Goal: Task Accomplishment & Management: Manage account settings

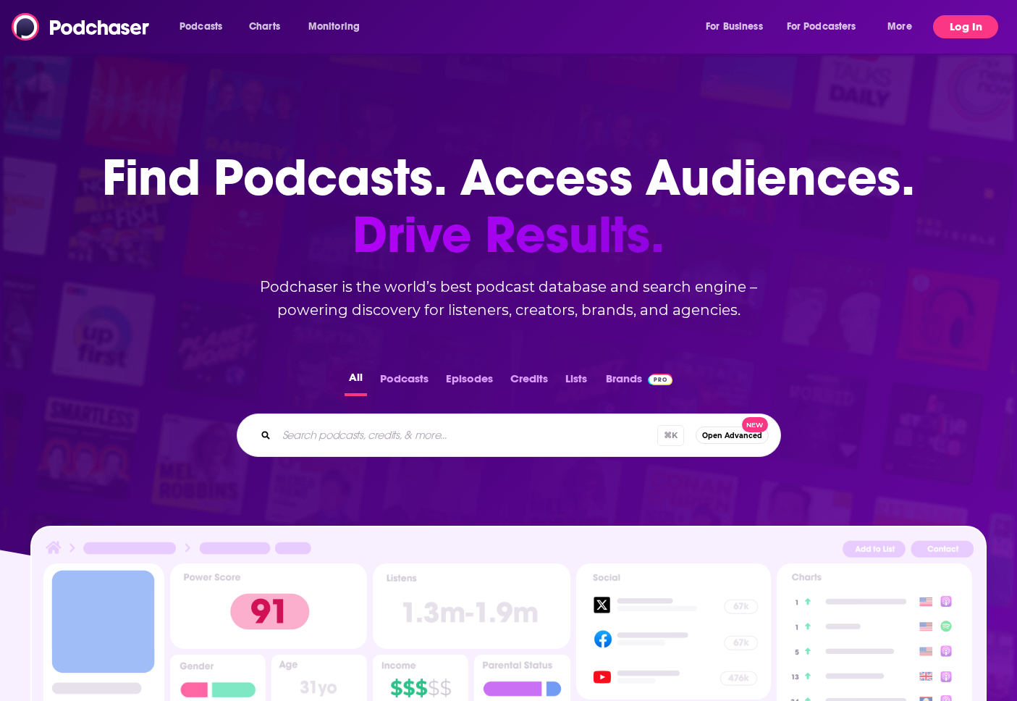
click at [991, 30] on button "Log In" at bounding box center [965, 26] width 65 height 23
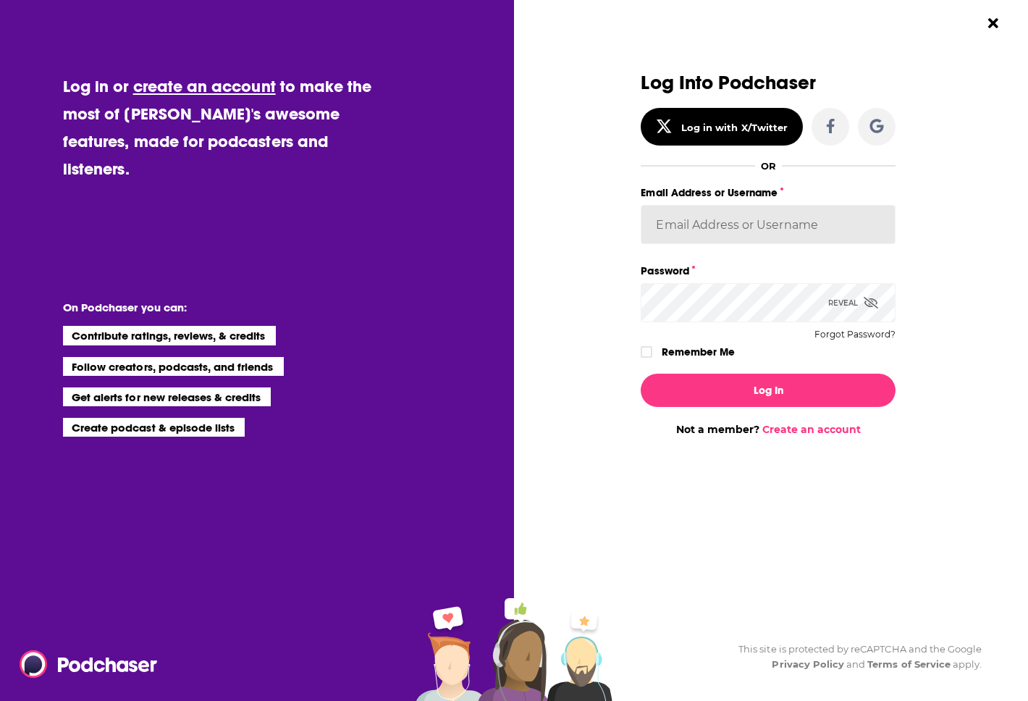
click at [704, 221] on input "Email Address or Username" at bounding box center [768, 224] width 255 height 39
type input "[EMAIL_ADDRESS][DOMAIN_NAME]"
click at [625, 340] on div "Dialog" at bounding box center [513, 253] width 255 height 363
click at [640, 352] on div "Dialog" at bounding box center [513, 253] width 255 height 363
click at [664, 353] on label "Remember Me" at bounding box center [698, 351] width 73 height 19
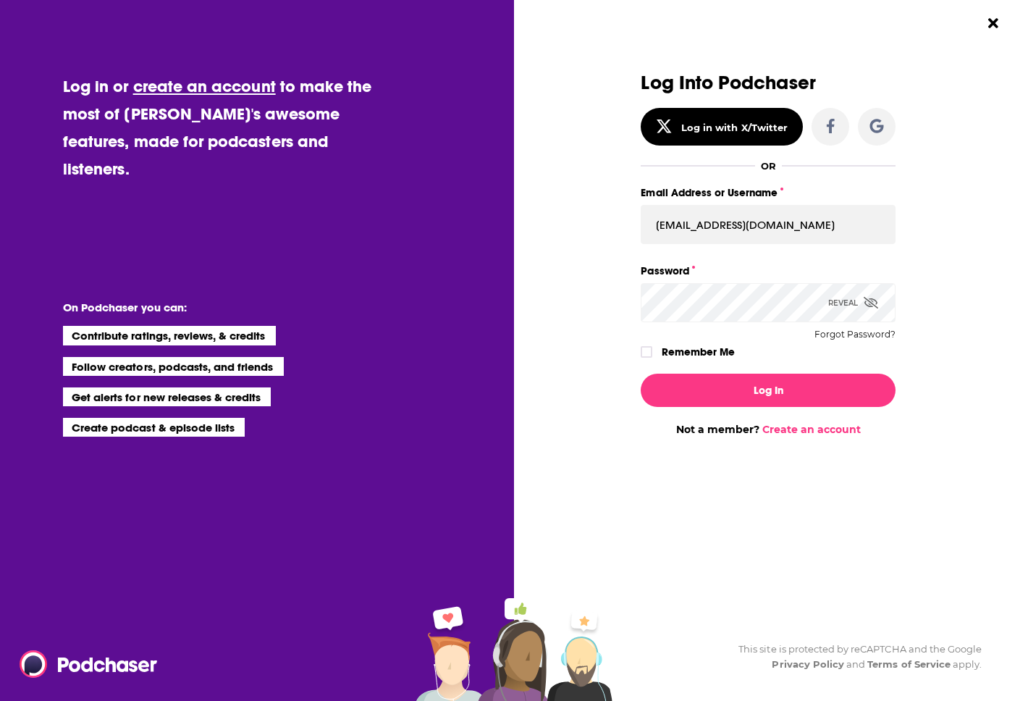
click at [651, 358] on input "rememberMe" at bounding box center [646, 358] width 9 height 0
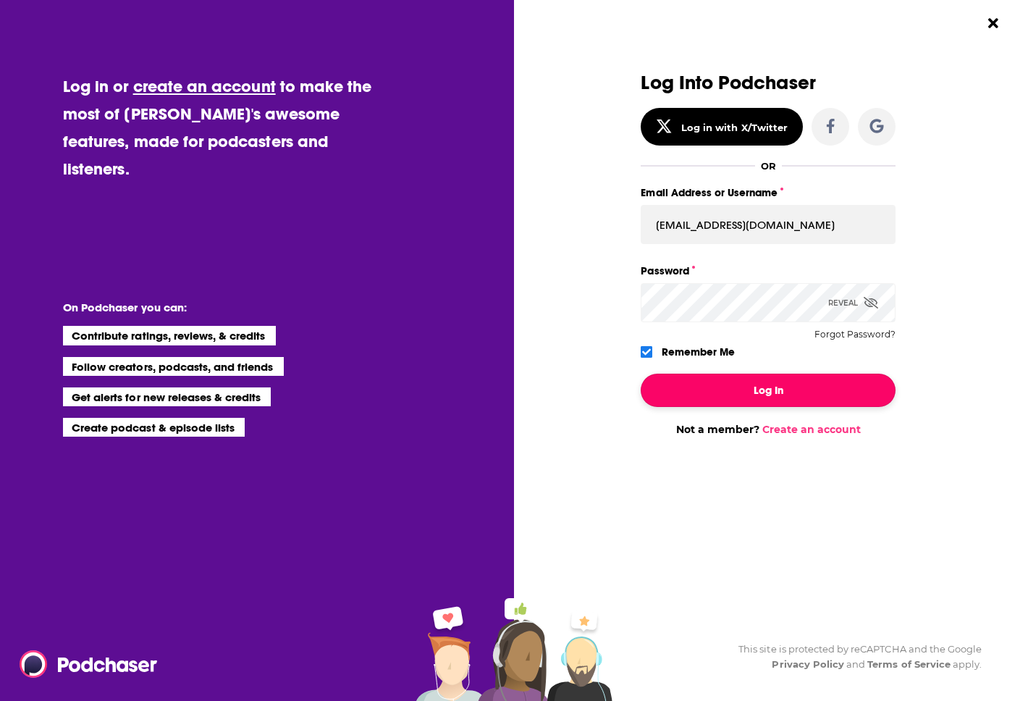
click at [733, 387] on button "Log In" at bounding box center [768, 389] width 255 height 33
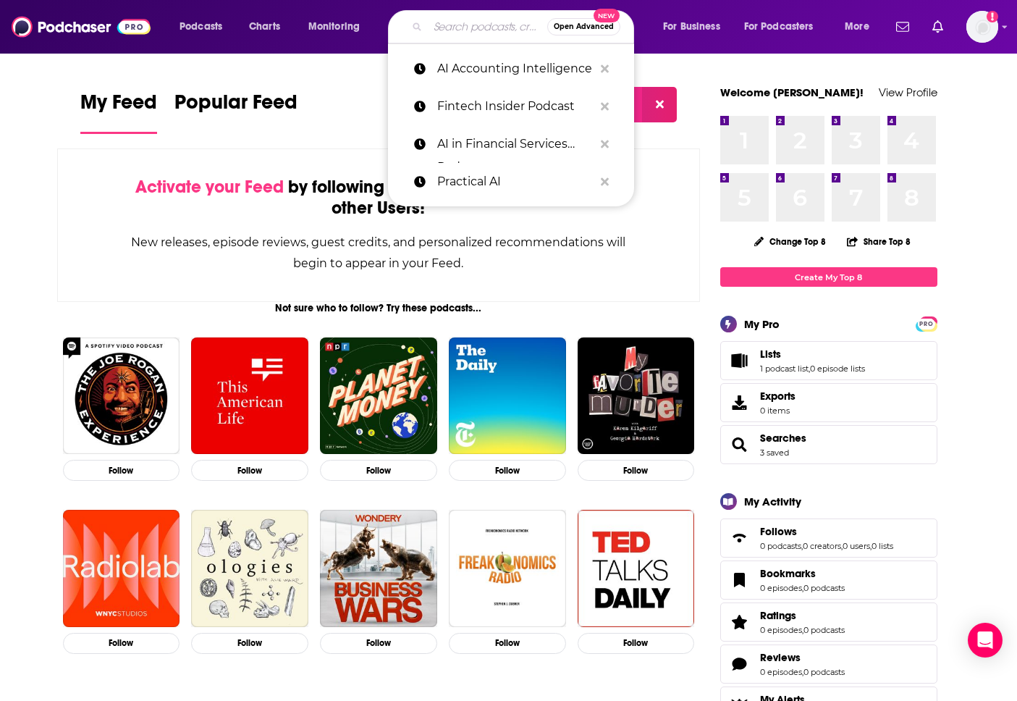
click at [439, 22] on input "Search podcasts, credits, & more..." at bounding box center [487, 26] width 119 height 23
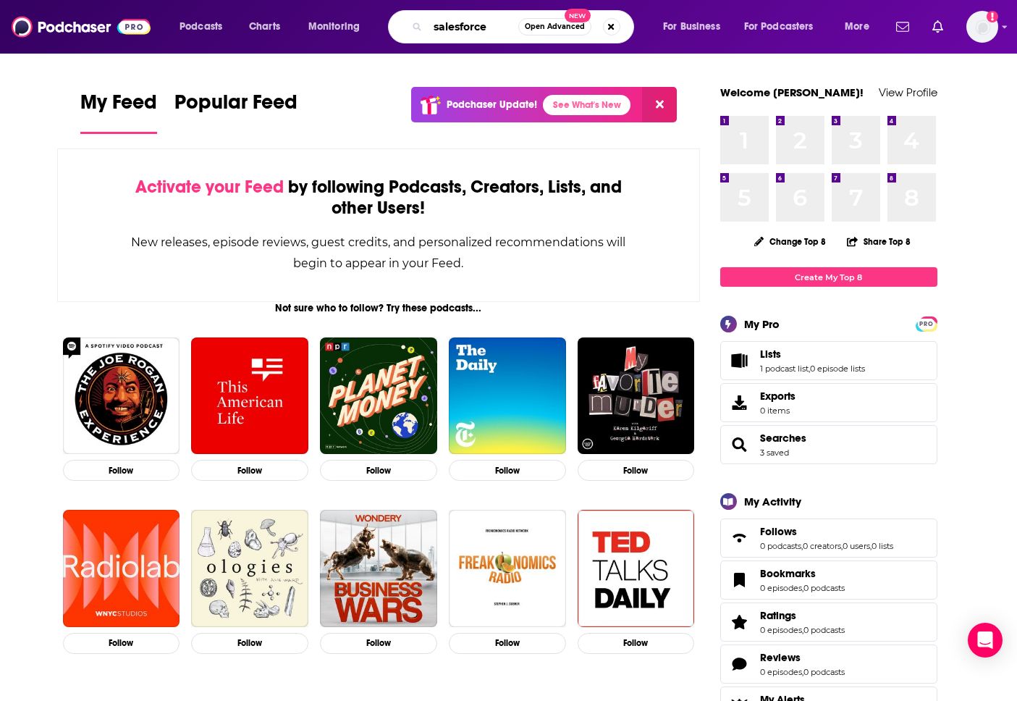
type input "salesforce"
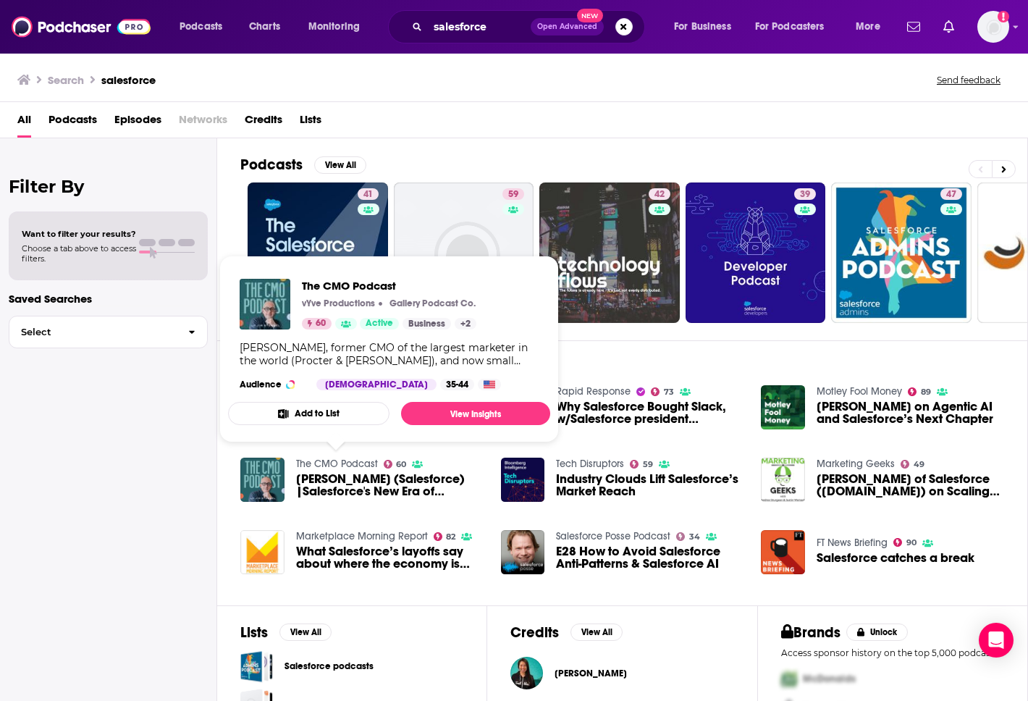
click at [326, 463] on link "The CMO Podcast" at bounding box center [337, 463] width 82 height 12
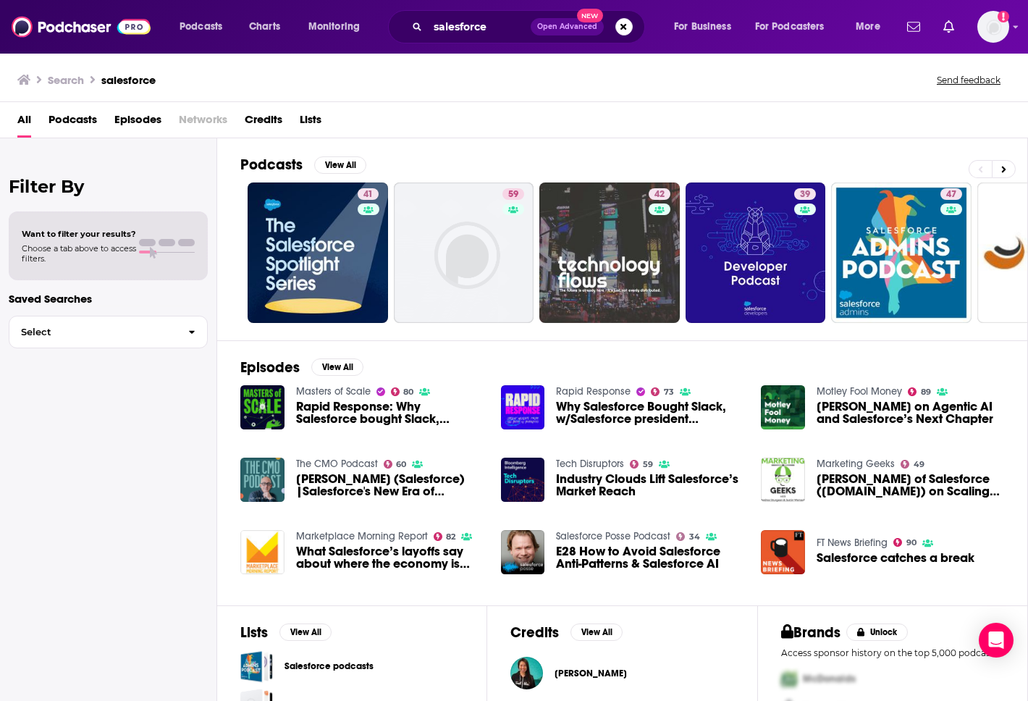
click at [145, 120] on span "Episodes" at bounding box center [137, 123] width 47 height 30
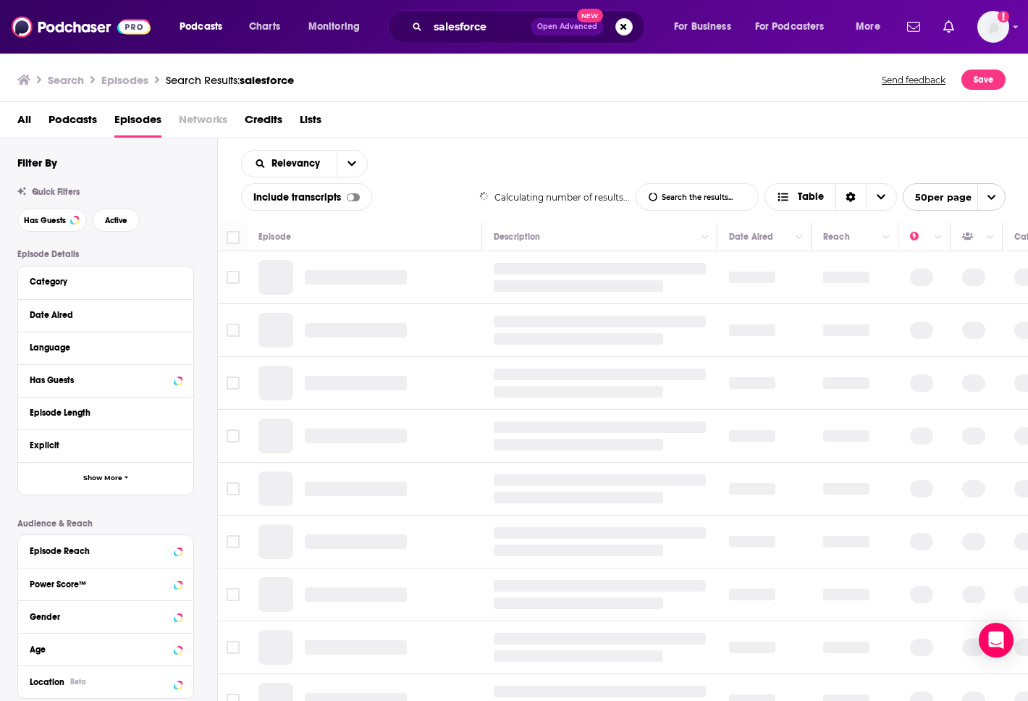
click at [70, 117] on span "Podcasts" at bounding box center [72, 123] width 48 height 30
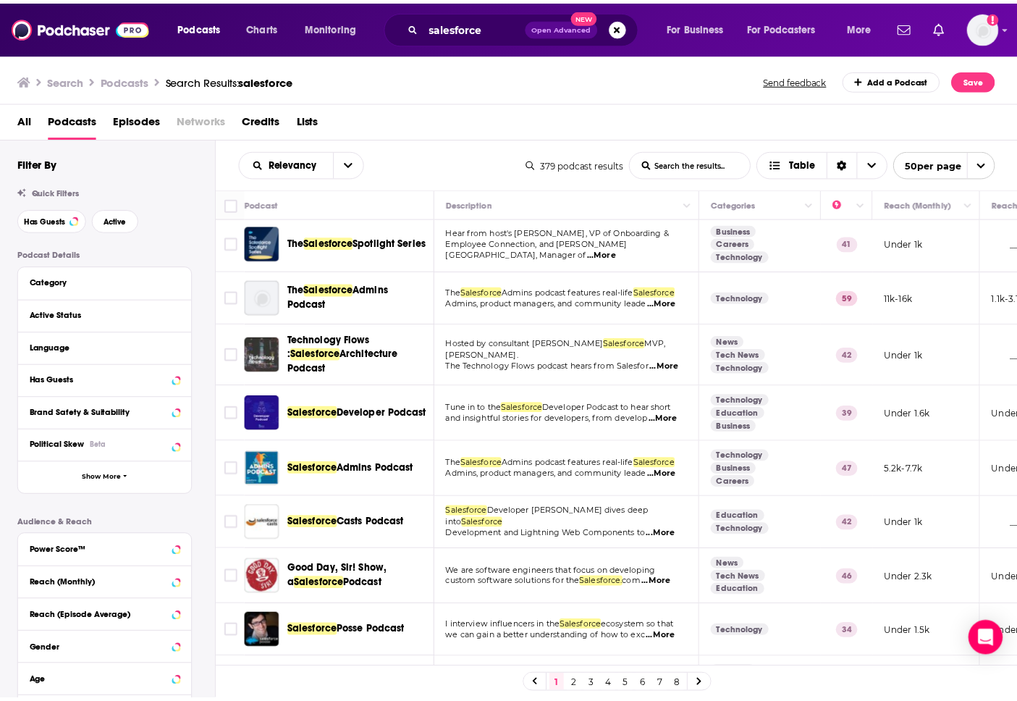
scroll to position [6, 0]
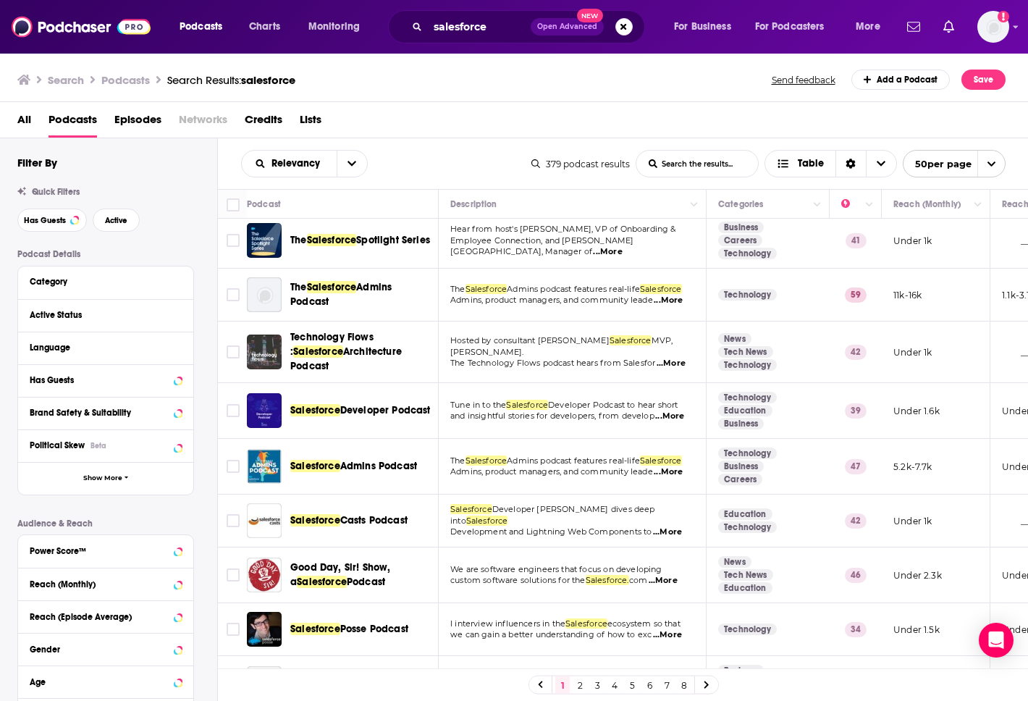
click at [388, 463] on span "Admins Podcast" at bounding box center [378, 466] width 77 height 12
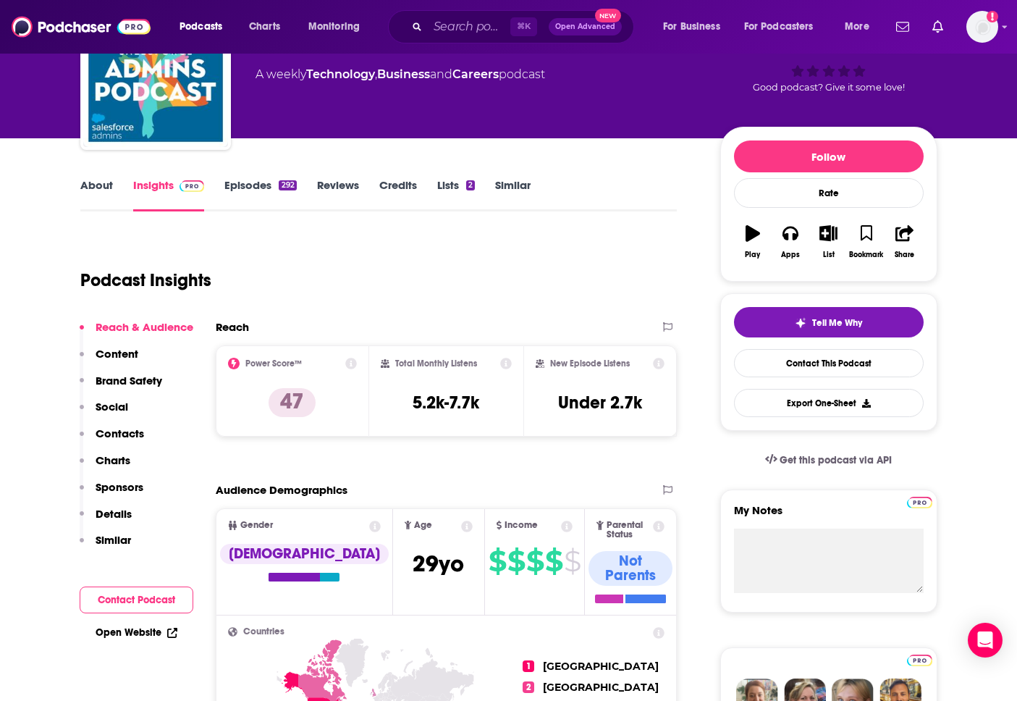
scroll to position [115, 0]
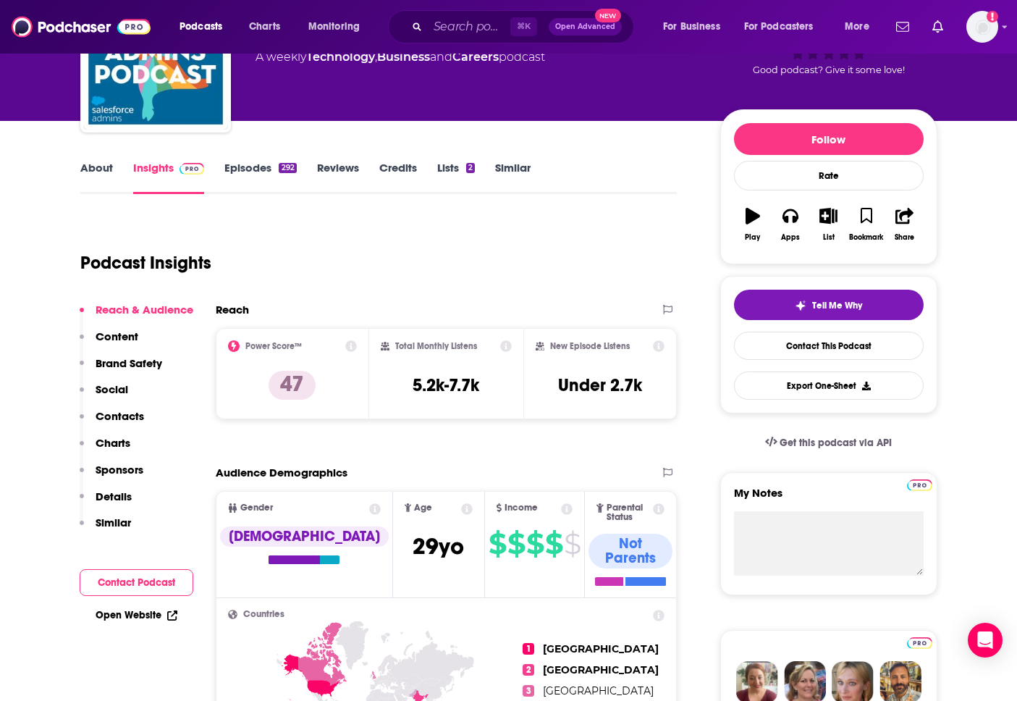
click at [253, 171] on link "Episodes 292" at bounding box center [260, 177] width 72 height 33
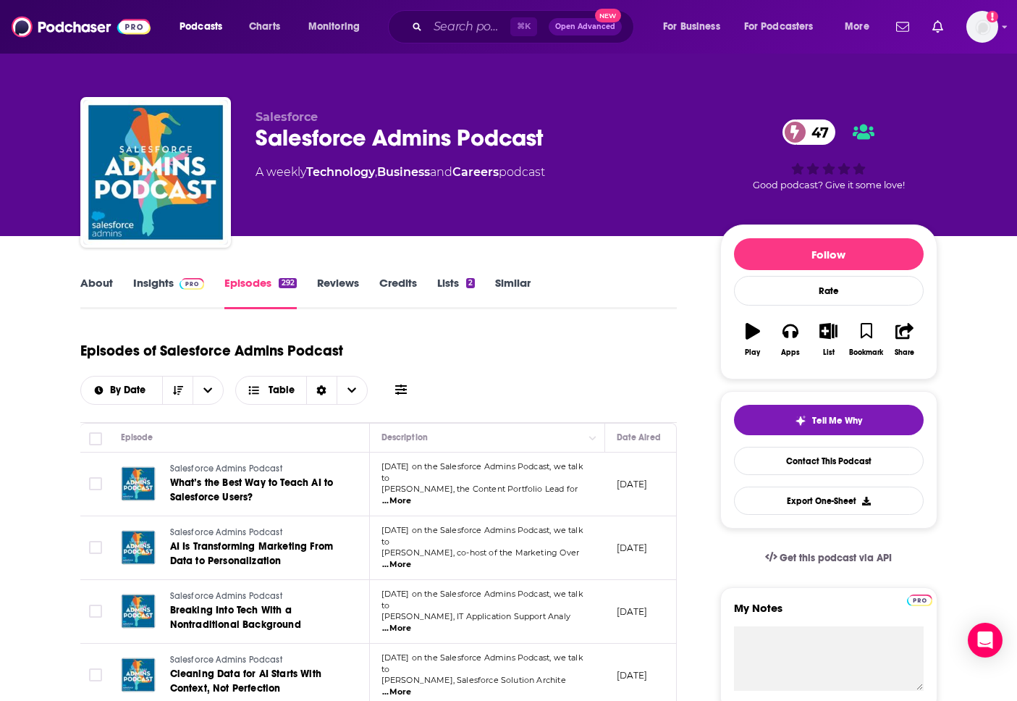
click at [630, 478] on p "[DATE]" at bounding box center [632, 484] width 31 height 12
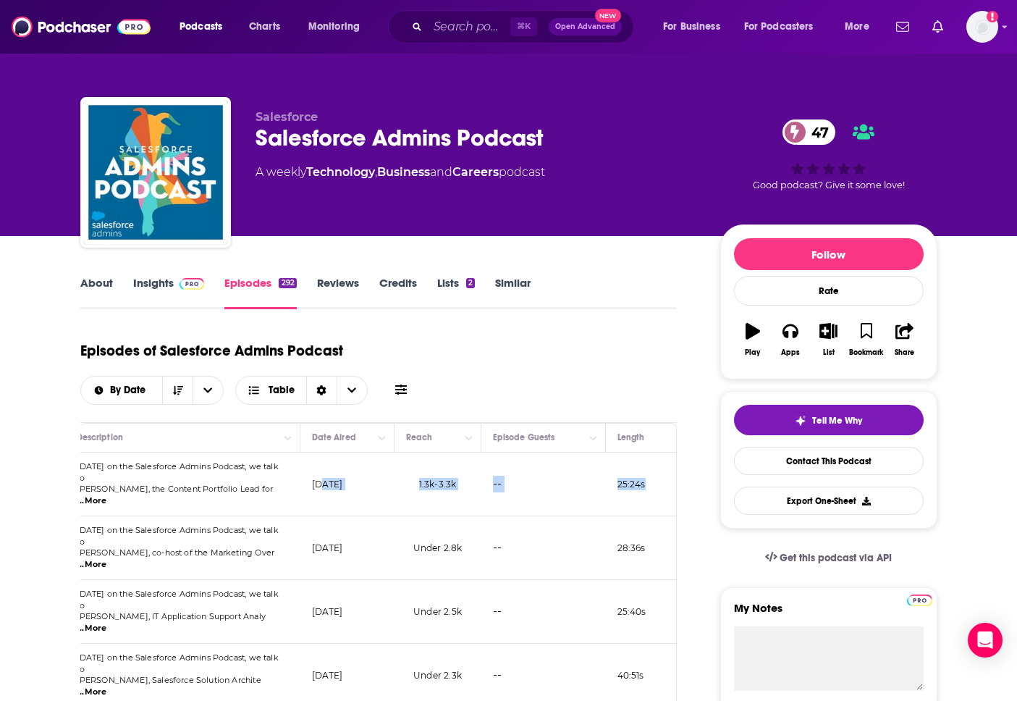
scroll to position [0, 411]
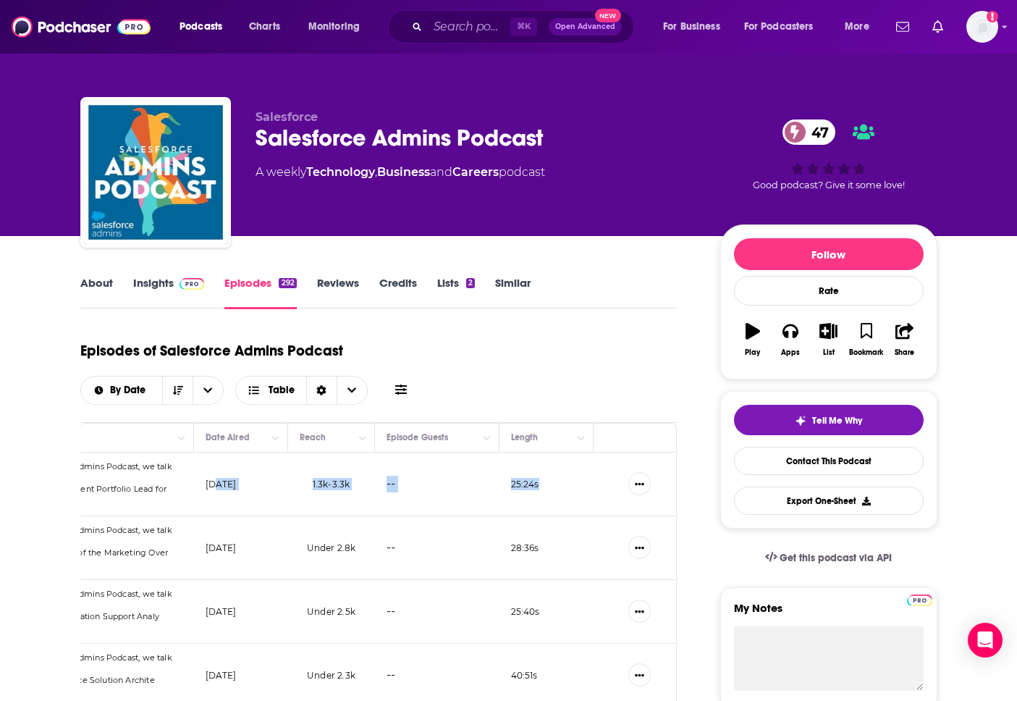
drag, startPoint x: 630, startPoint y: 447, endPoint x: 688, endPoint y: 446, distance: 57.9
click at [263, 464] on td "[DATE]" at bounding box center [241, 484] width 94 height 64
drag, startPoint x: 266, startPoint y: 453, endPoint x: 106, endPoint y: 449, distance: 160.0
click at [106, 452] on tr "Salesforce Admins Podcast What’s the Best Way to Teach AI to Salesforce Users? …" at bounding box center [173, 484] width 1008 height 64
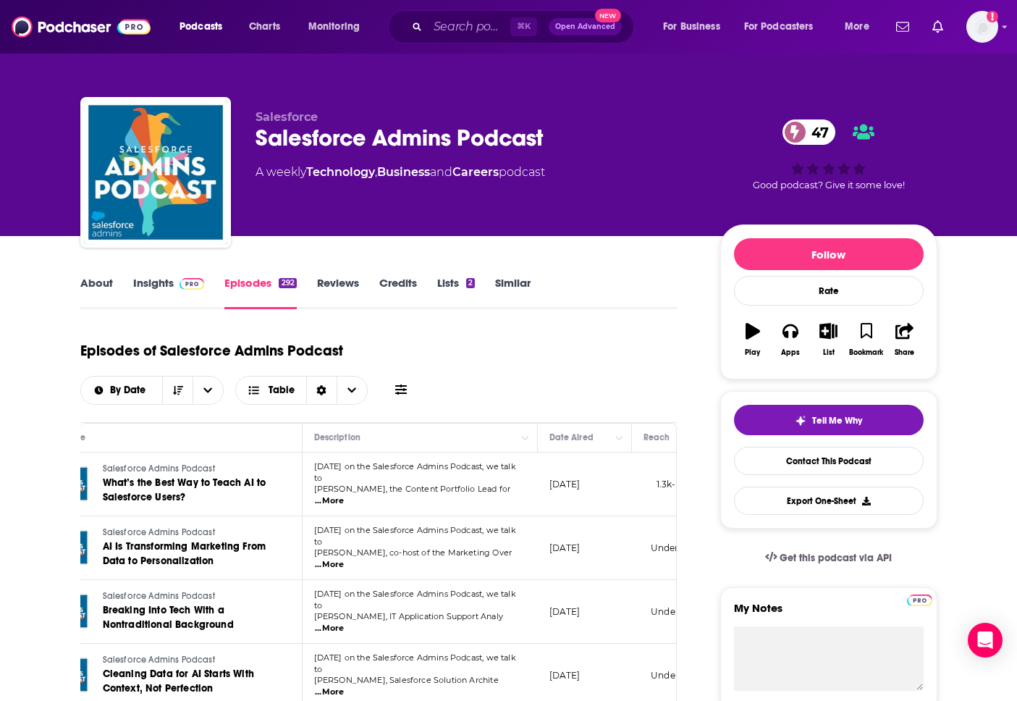
scroll to position [0, 0]
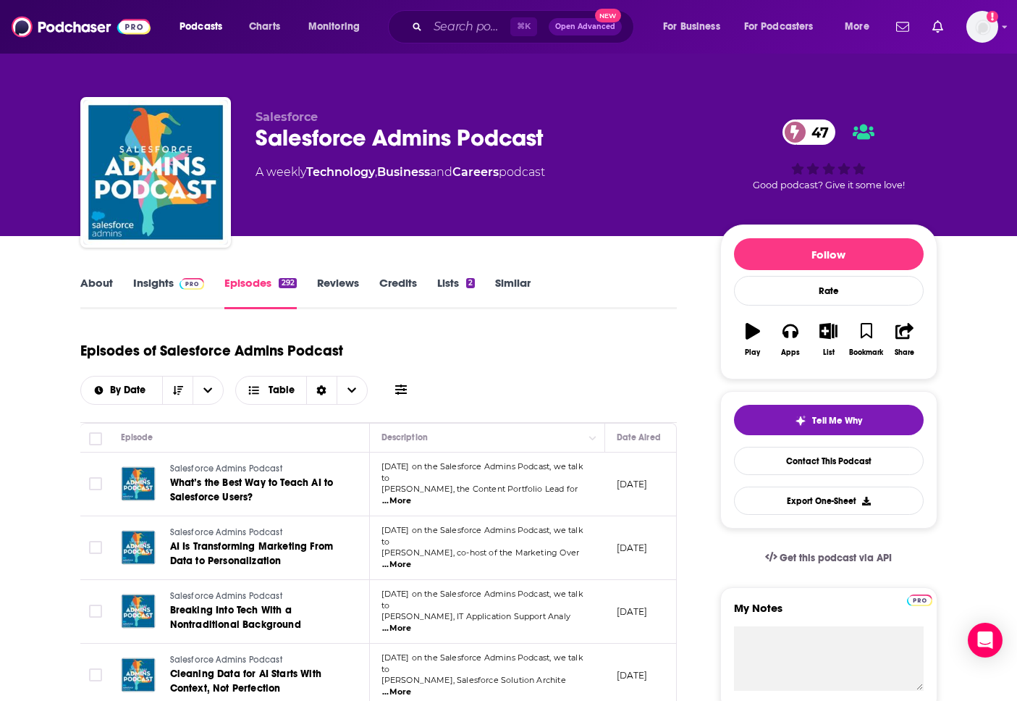
drag, startPoint x: 279, startPoint y: 451, endPoint x: 64, endPoint y: 435, distance: 215.6
click at [448, 459] on td "[DATE] on the Salesforce Admins Podcast, we talk to [PERSON_NAME], the Content …" at bounding box center [487, 484] width 235 height 64
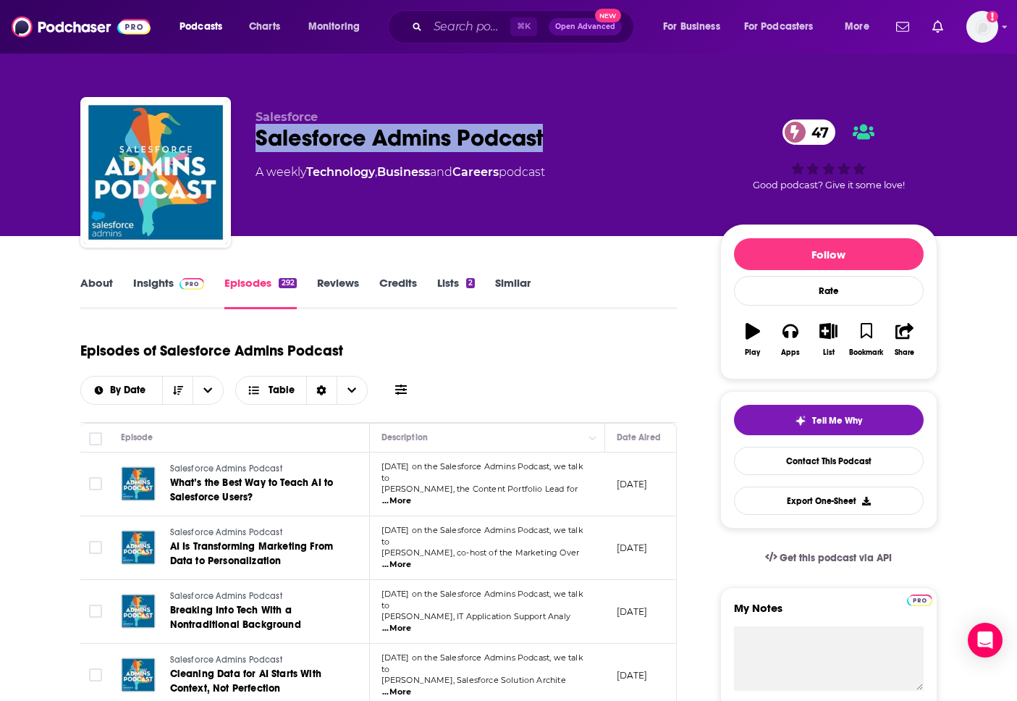
drag, startPoint x: 545, startPoint y: 152, endPoint x: 255, endPoint y: 149, distance: 290.3
click at [256, 149] on div "Salesforce Salesforce Admins Podcast 47 A weekly Technology , Business and Care…" at bounding box center [477, 168] width 442 height 116
copy h2 "Salesforce Admins Podcast"
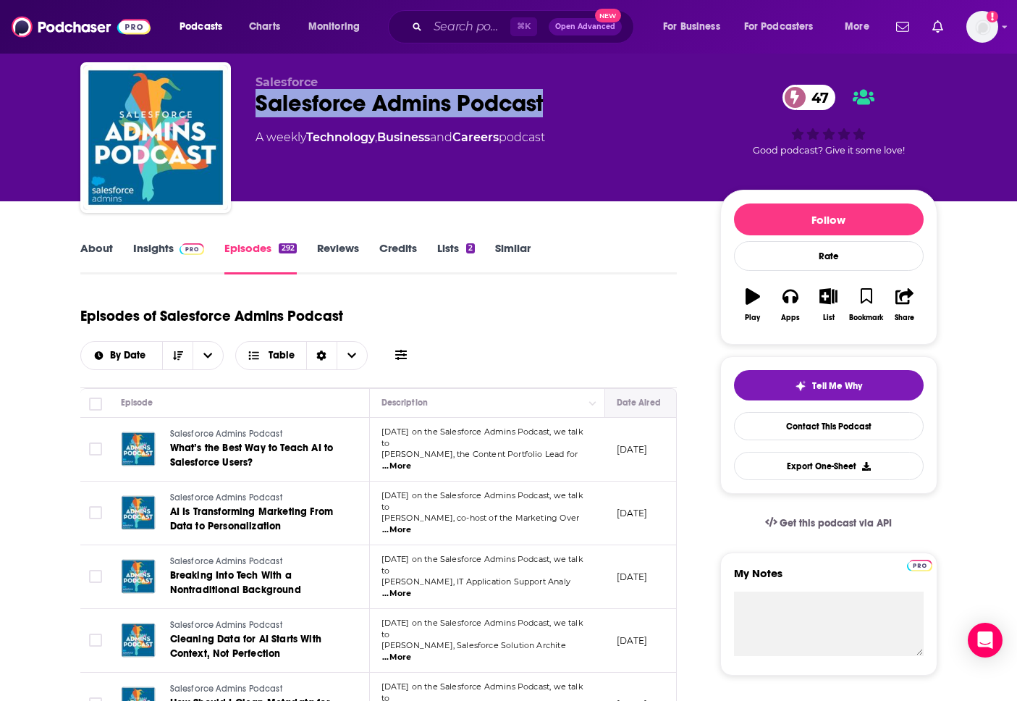
scroll to position [80, 0]
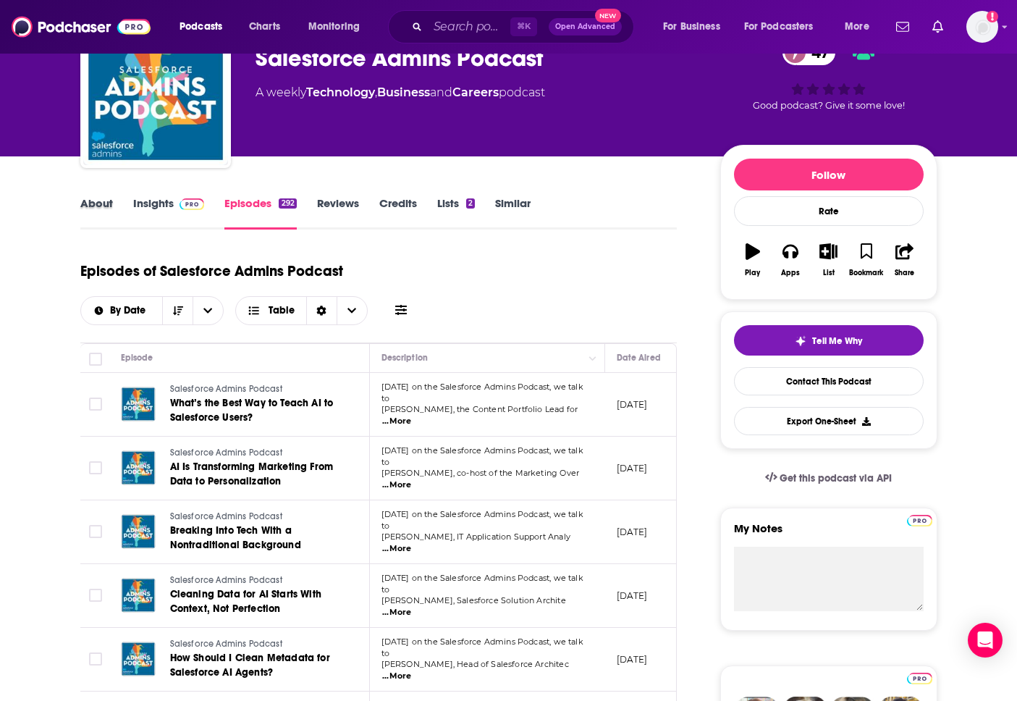
click at [113, 220] on div "About" at bounding box center [106, 212] width 53 height 33
click at [104, 218] on link "About" at bounding box center [96, 212] width 33 height 33
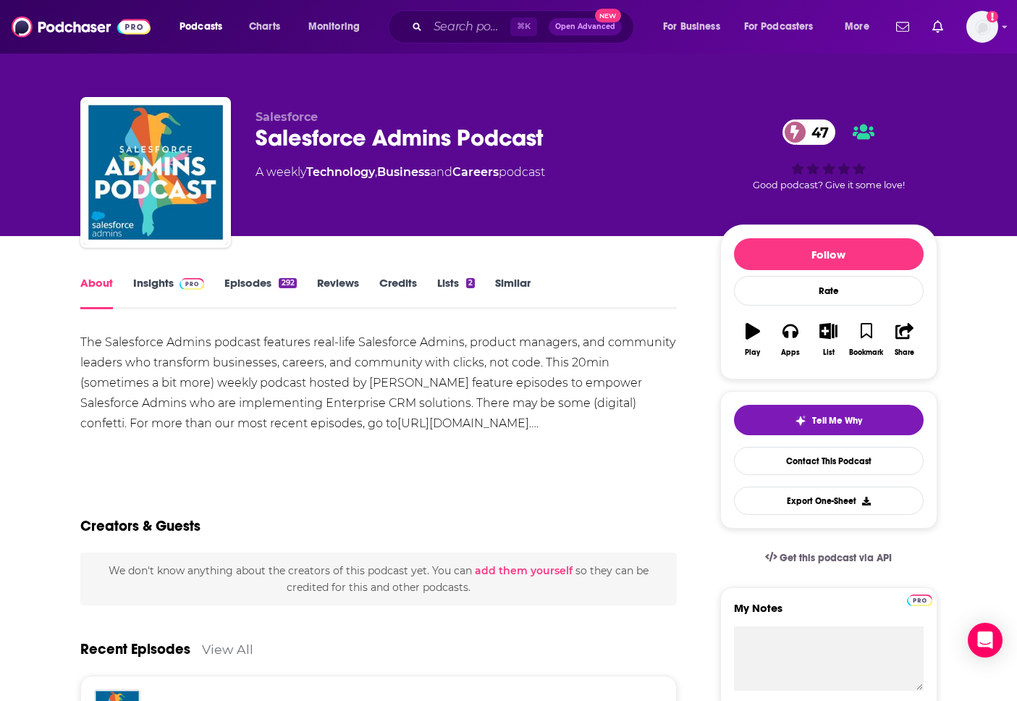
click at [160, 301] on link "Insights" at bounding box center [169, 292] width 72 height 33
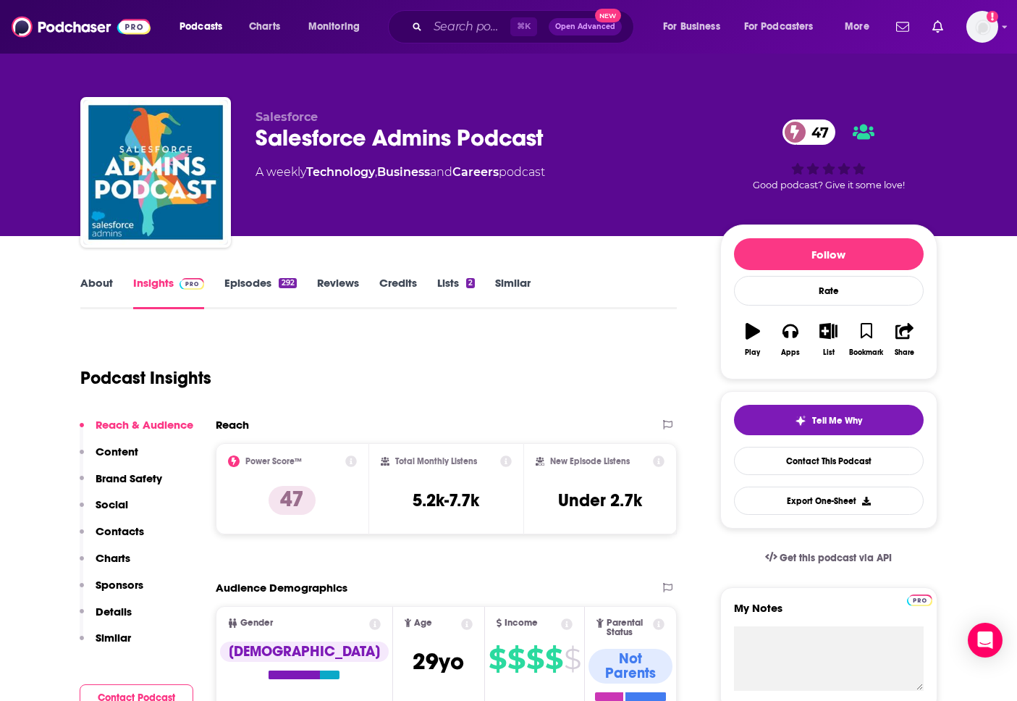
click at [101, 452] on p "Content" at bounding box center [117, 451] width 43 height 14
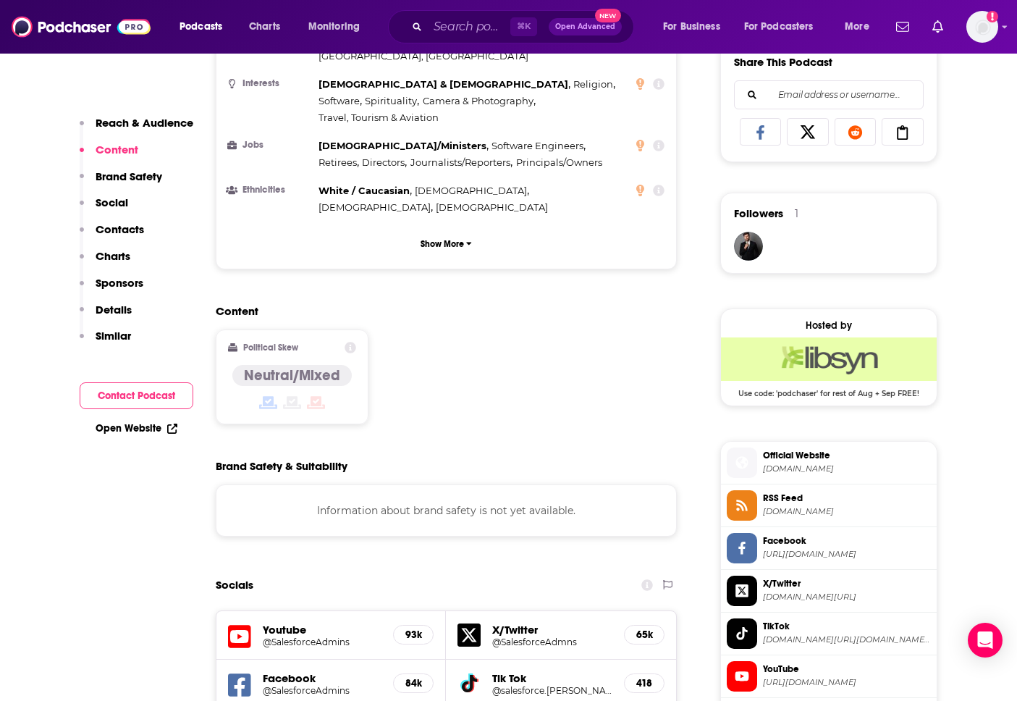
scroll to position [921, 0]
click at [117, 229] on p "Contacts" at bounding box center [120, 229] width 48 height 14
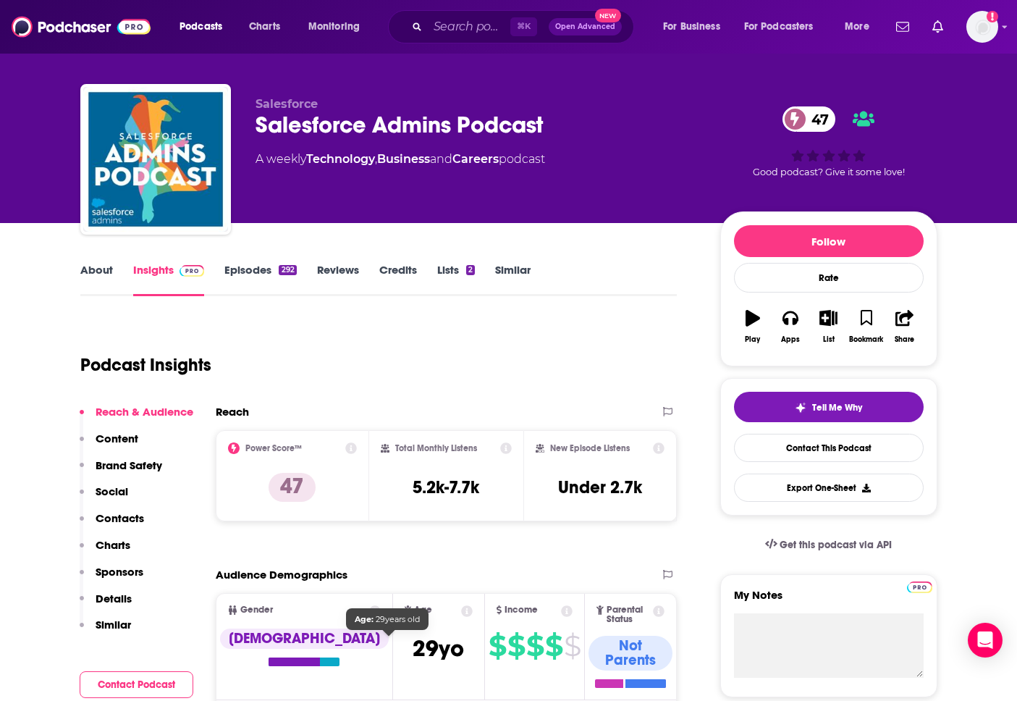
scroll to position [0, 0]
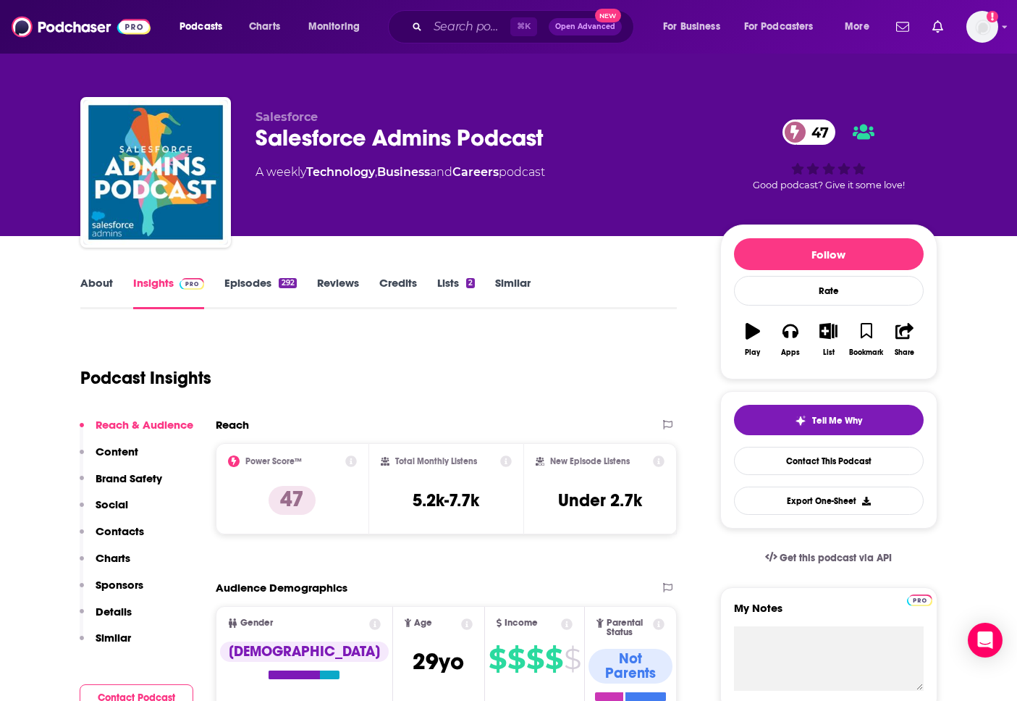
click at [81, 286] on link "About" at bounding box center [96, 292] width 33 height 33
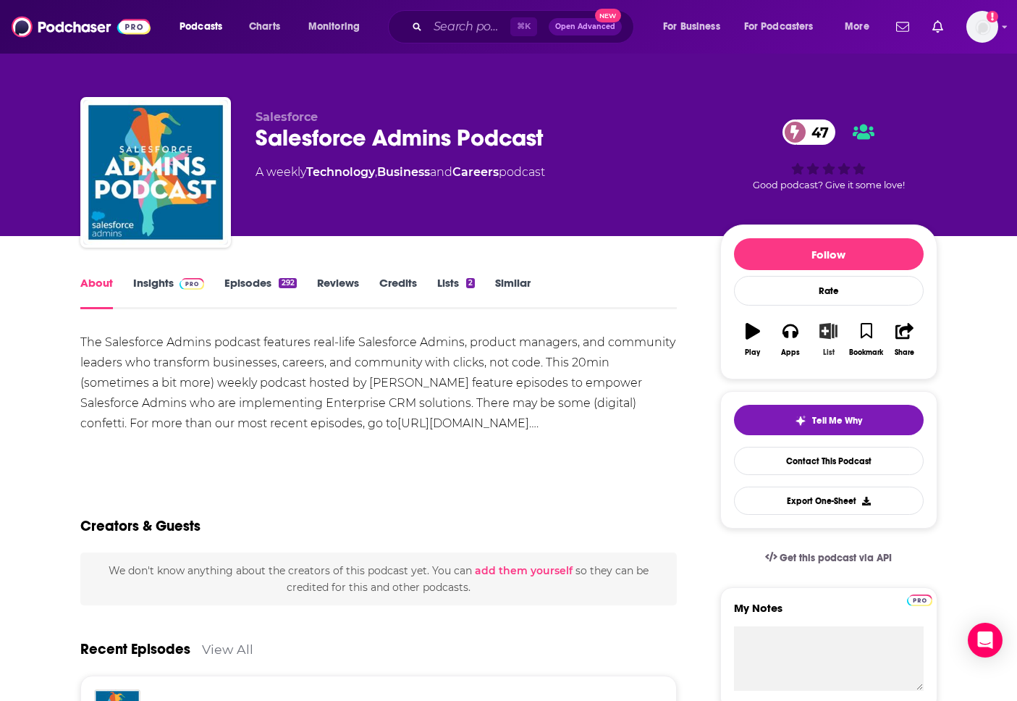
click at [836, 328] on icon "button" at bounding box center [828, 331] width 18 height 16
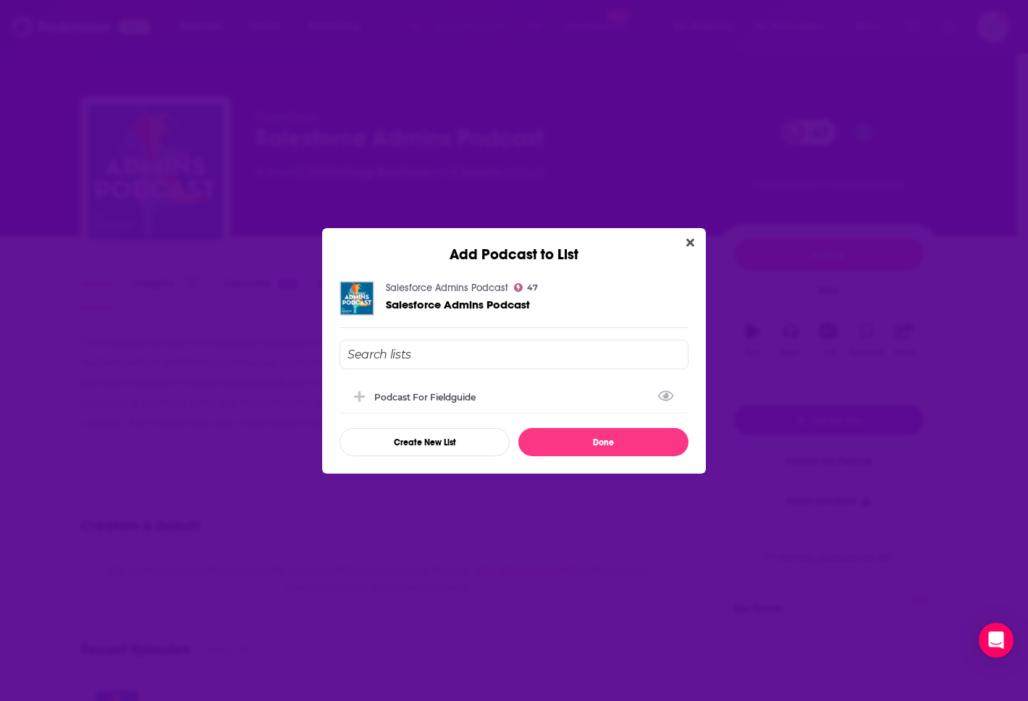
click at [427, 358] on input "Add Podcast To List" at bounding box center [513, 354] width 349 height 30
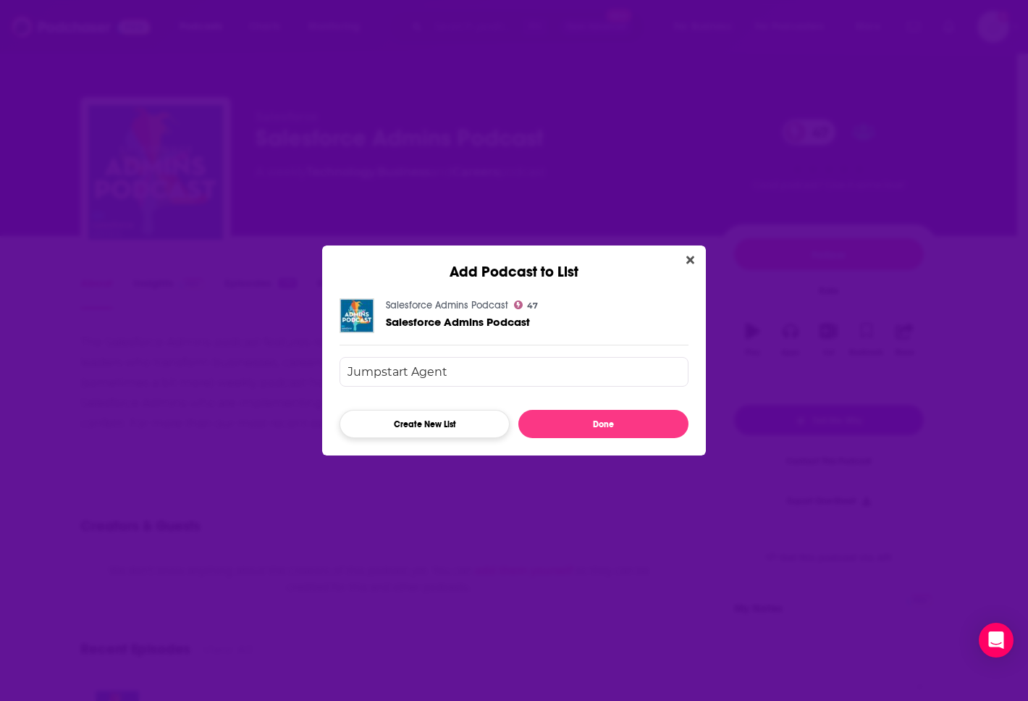
type input "Jumpstart Agent"
click at [442, 412] on button "Create New List" at bounding box center [424, 424] width 170 height 28
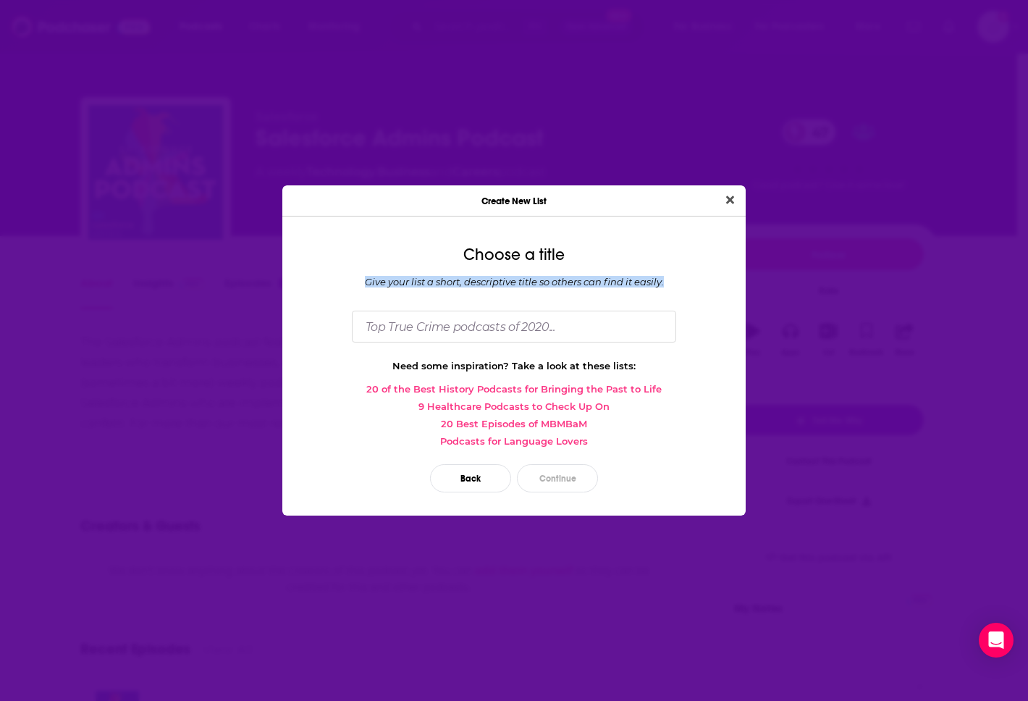
drag, startPoint x: 358, startPoint y: 285, endPoint x: 686, endPoint y: 290, distance: 327.9
click at [686, 290] on div "Choose a title Give your list a short, descriptive title so others can find it …" at bounding box center [513, 371] width 463 height 287
click at [558, 330] on input "Dialog" at bounding box center [514, 326] width 324 height 31
type input "JSA Podcast to pitch"
click at [580, 470] on button "Continue" at bounding box center [557, 478] width 81 height 28
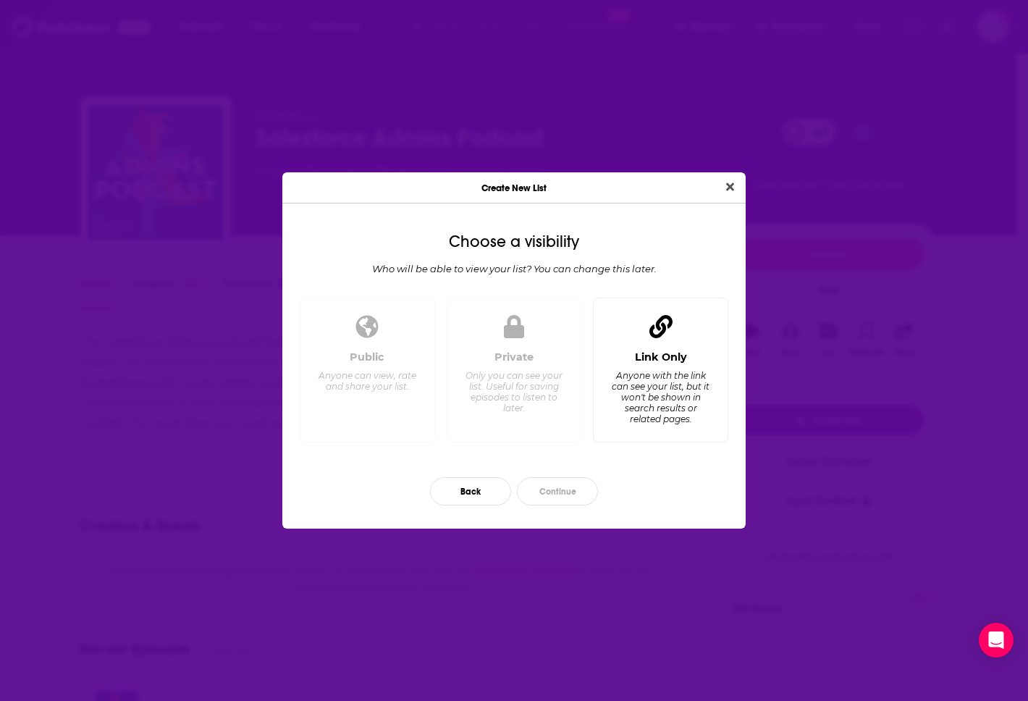
click at [685, 383] on div "Anyone with the link can see your list, but it won't be shown in search results…" at bounding box center [660, 397] width 99 height 54
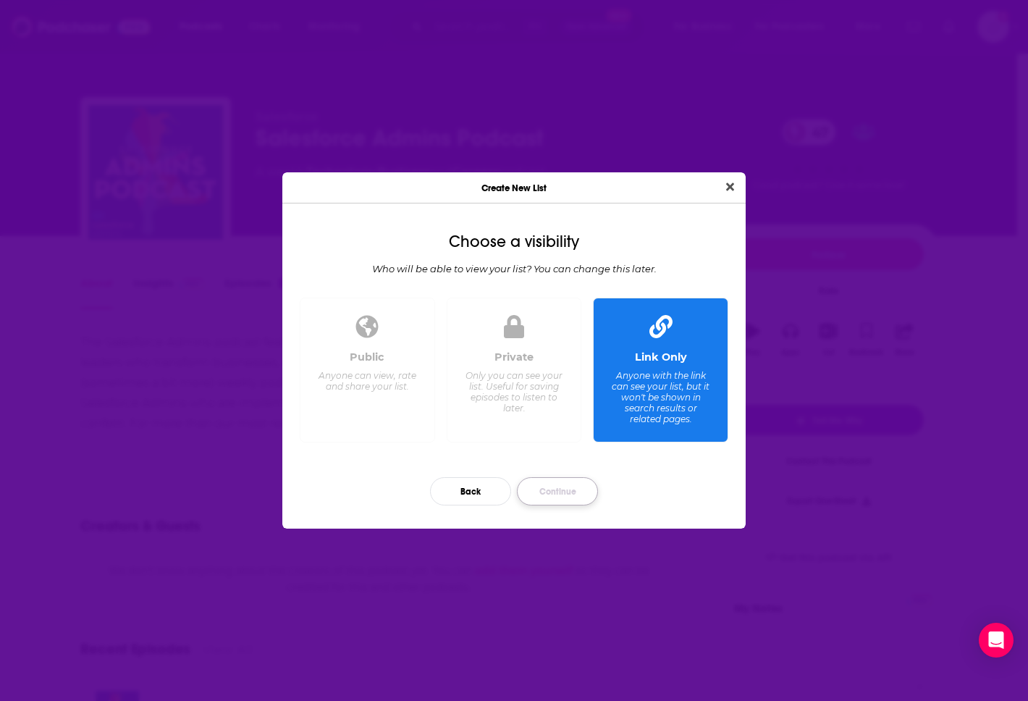
click at [565, 494] on button "Continue" at bounding box center [557, 491] width 81 height 28
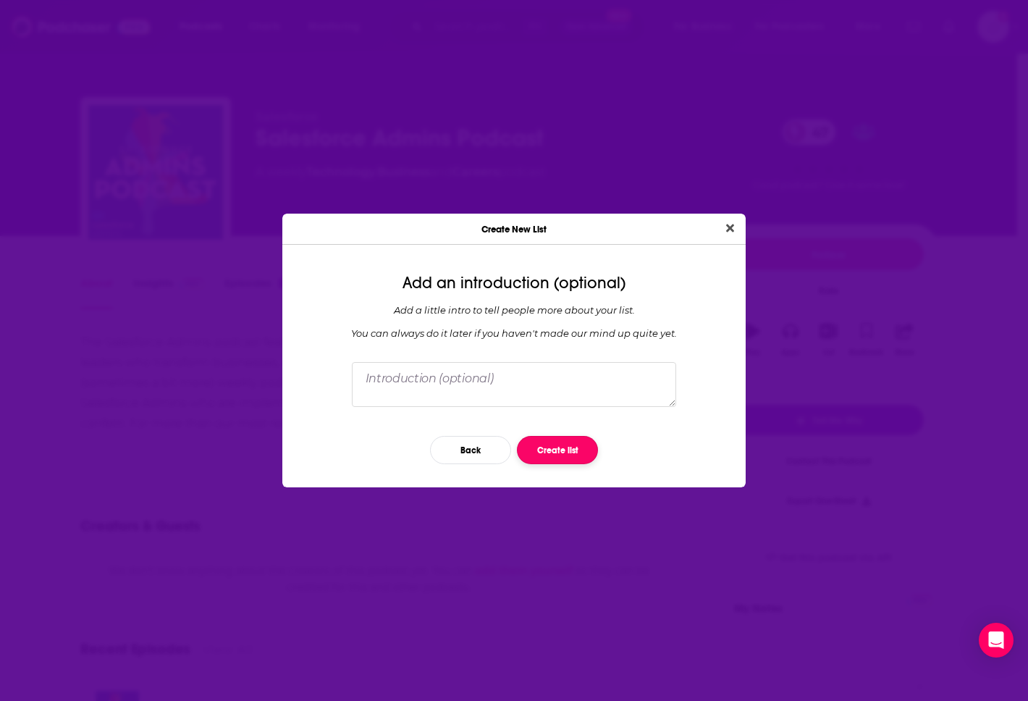
click at [582, 445] on button "Create list" at bounding box center [557, 450] width 81 height 28
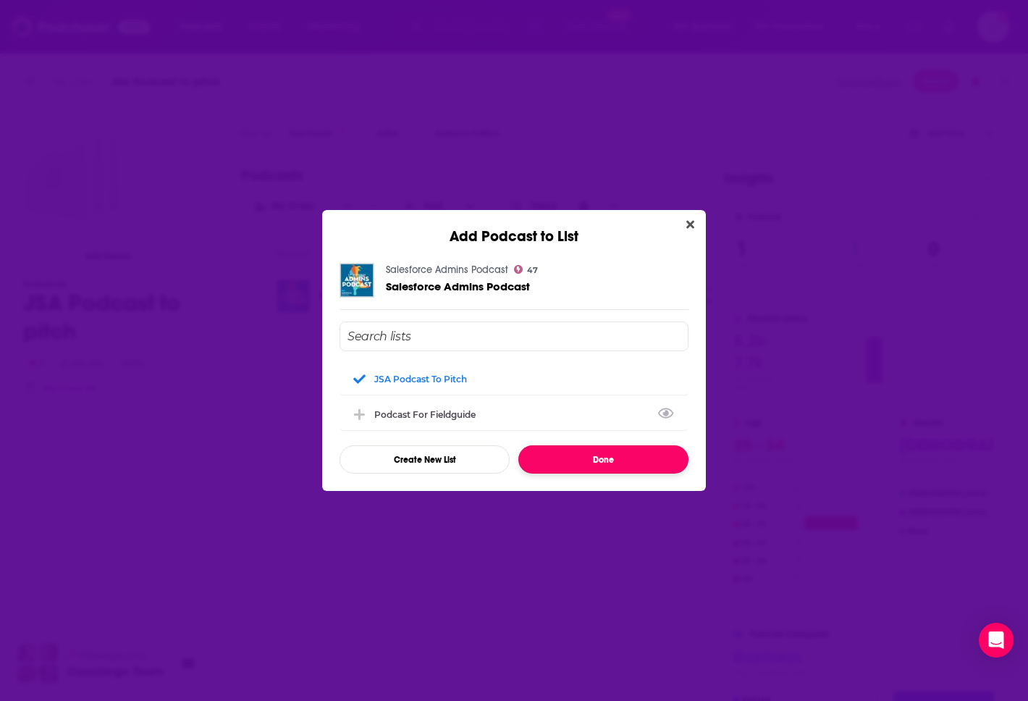
click at [650, 457] on button "Done" at bounding box center [603, 459] width 170 height 28
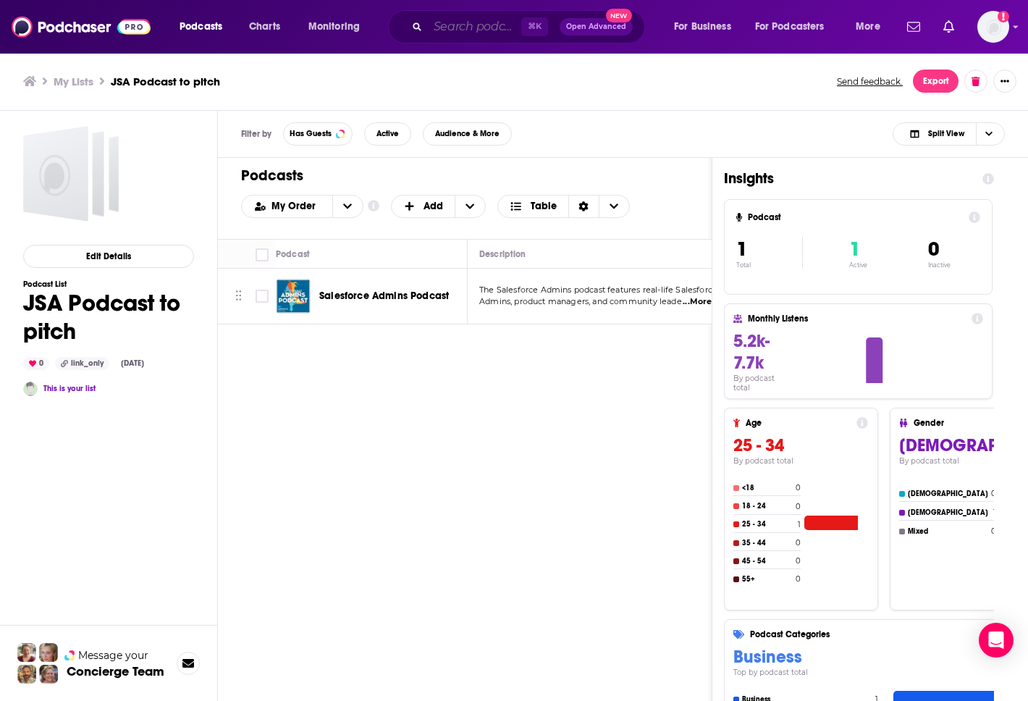
click at [455, 30] on input "Search podcasts, credits, & more..." at bounding box center [474, 26] width 93 height 23
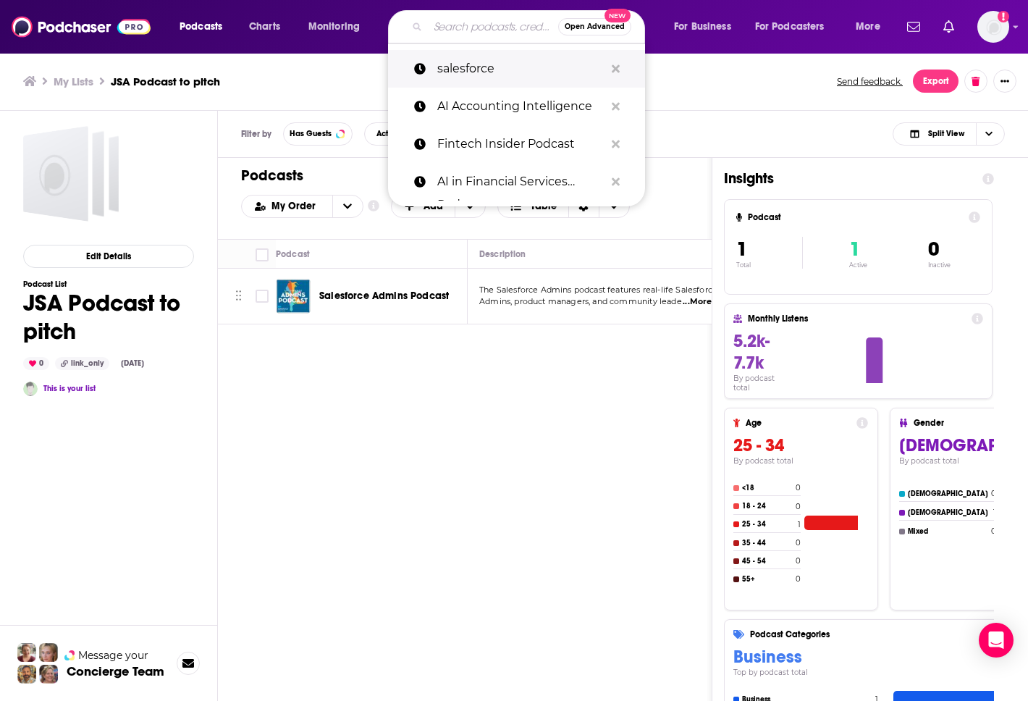
click at [467, 56] on p "salesforce" at bounding box center [520, 69] width 167 height 38
type input "salesforce"
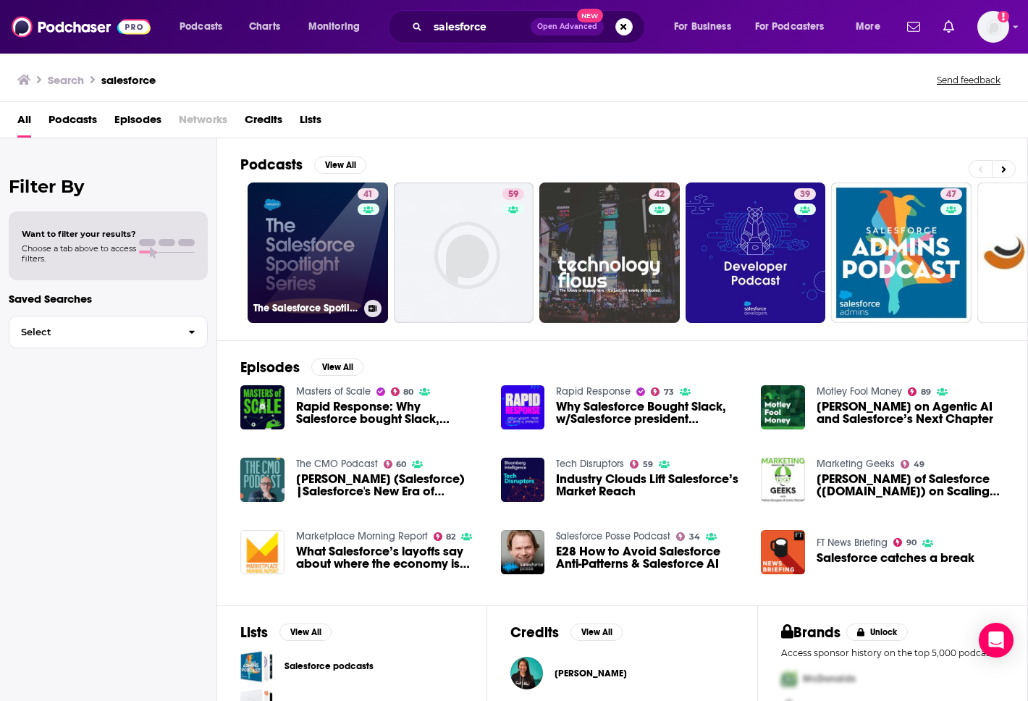
click at [323, 245] on link "41 The Salesforce Spotlight Series" at bounding box center [318, 252] width 140 height 140
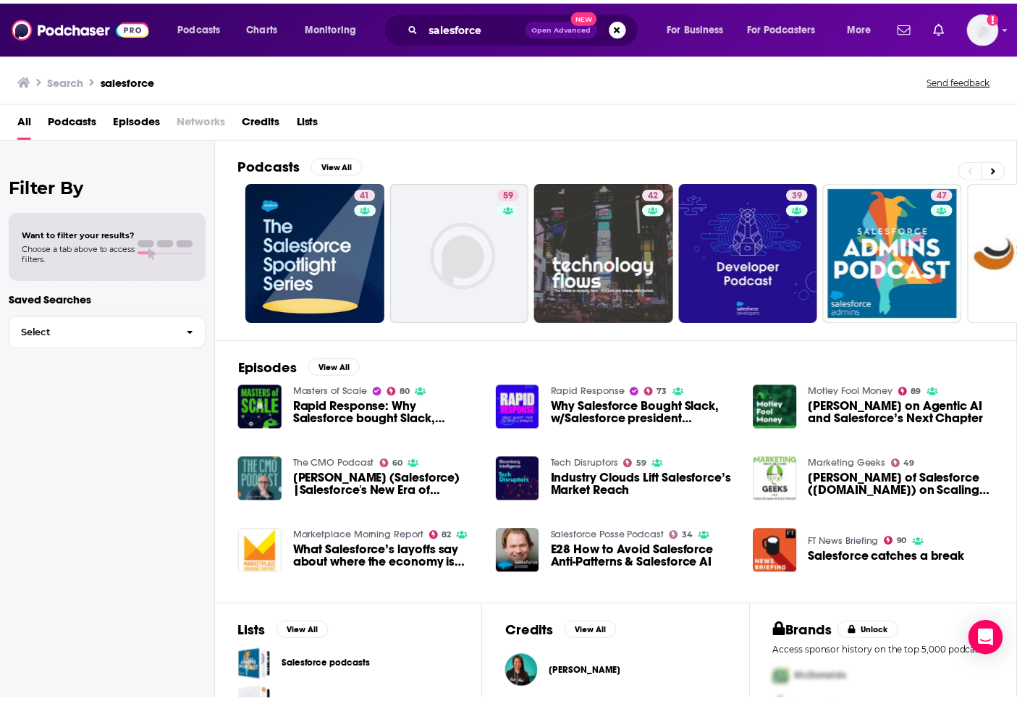
scroll to position [114, 0]
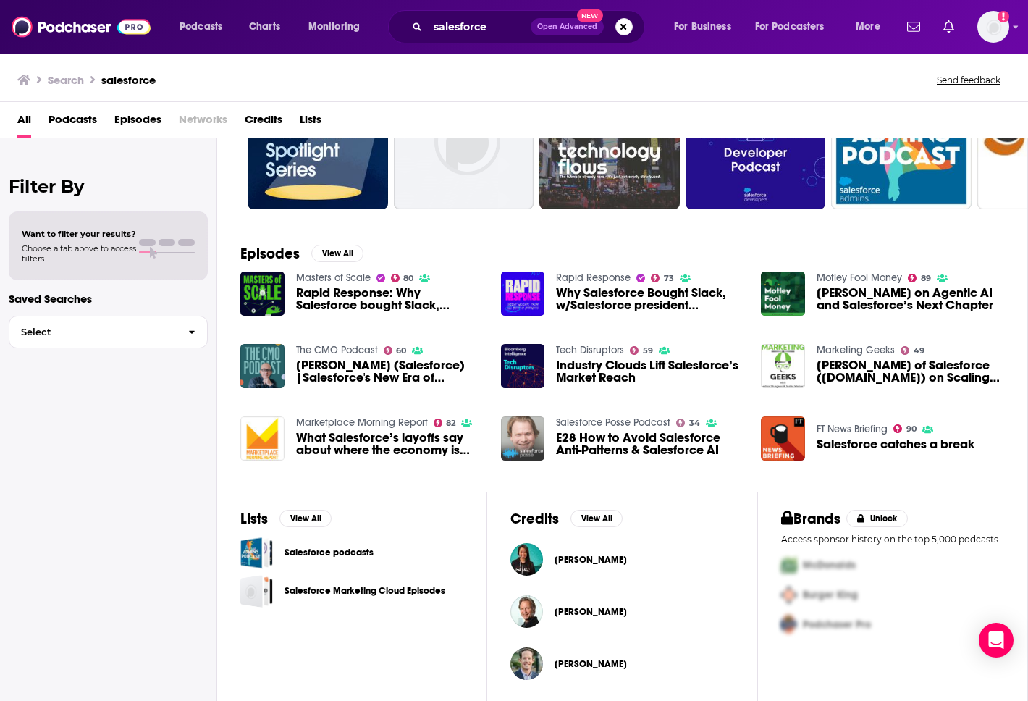
click at [512, 439] on img "E28 How to Avoid Salesforce Anti-Patterns & Salesforce AI" at bounding box center [523, 438] width 44 height 44
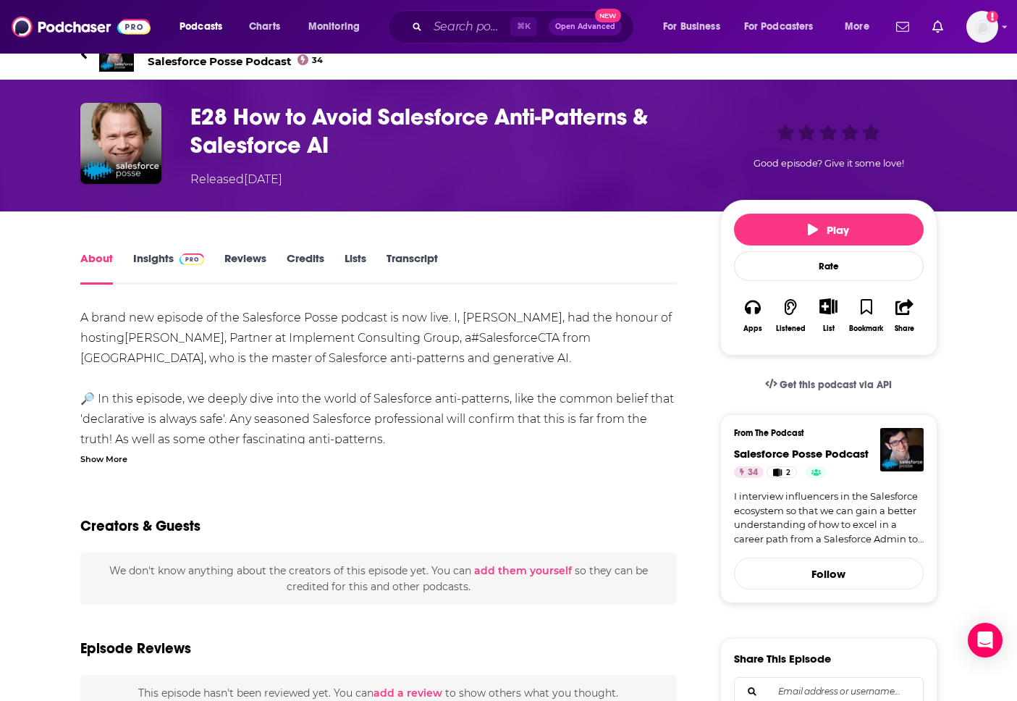
scroll to position [51, 0]
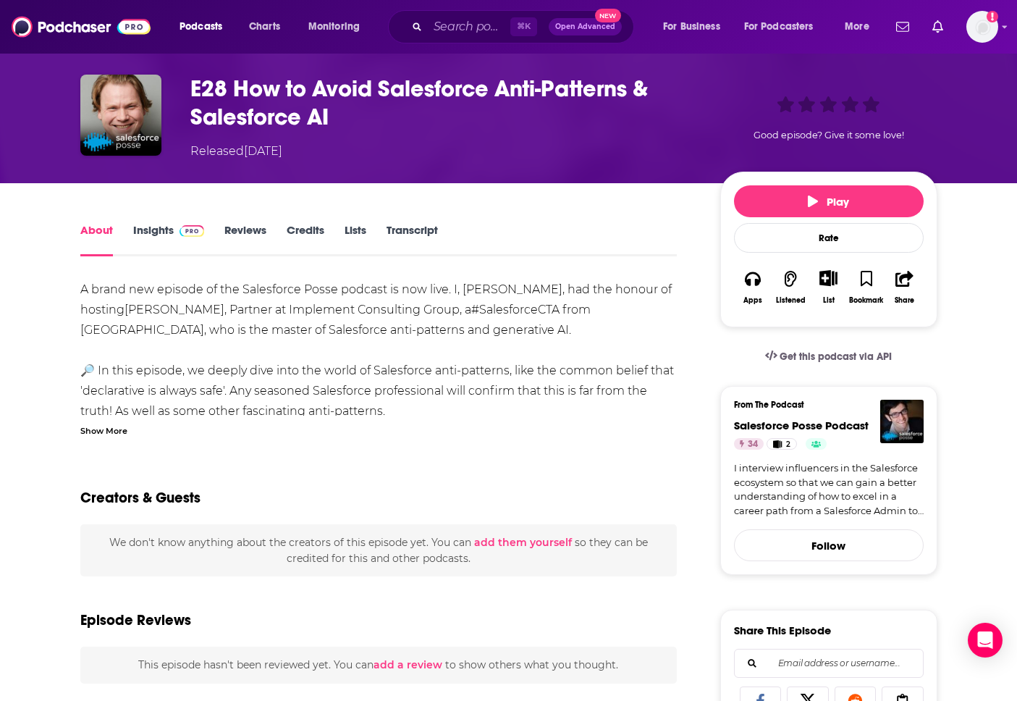
click at [174, 229] on span at bounding box center [189, 230] width 31 height 14
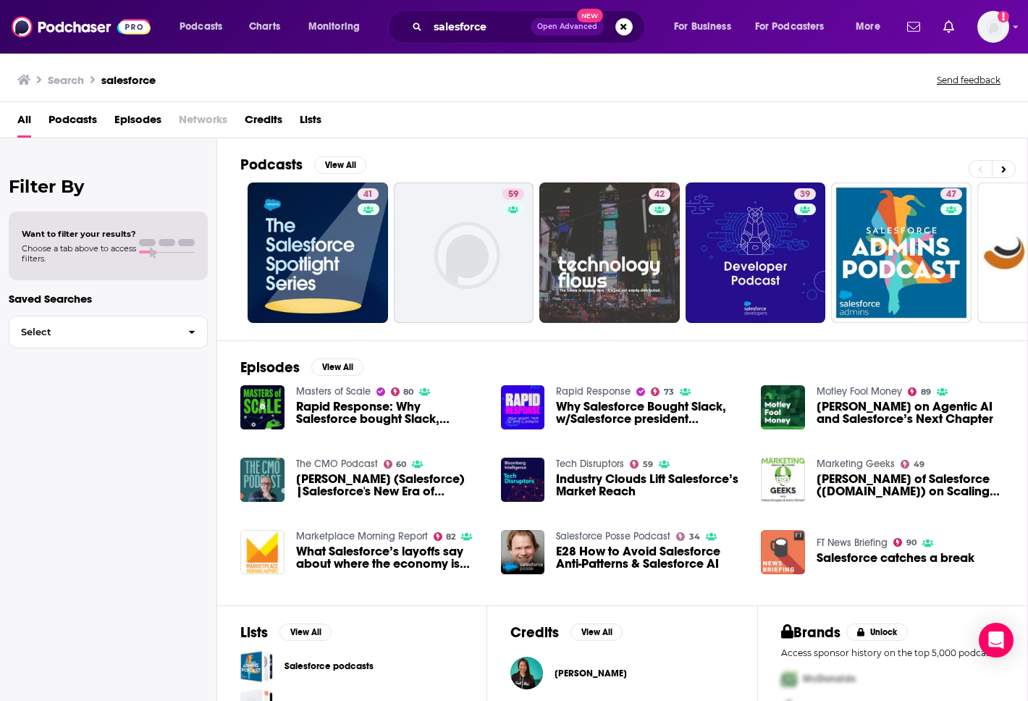
click at [790, 558] on img "Salesforce catches a break" at bounding box center [783, 552] width 44 height 44
